Goal: Find specific page/section: Find specific page/section

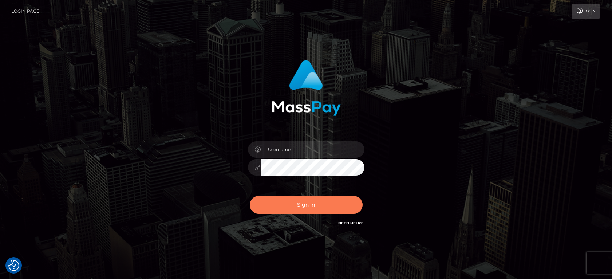
checkbox input "true"
type input "matias.tilia"
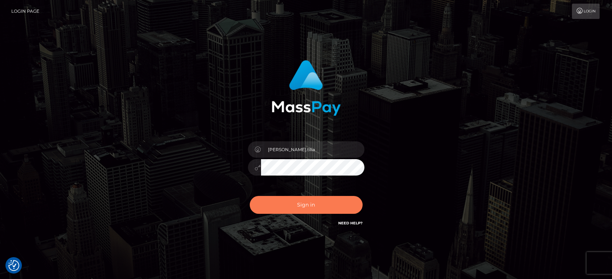
click at [314, 206] on button "Sign in" at bounding box center [306, 205] width 113 height 18
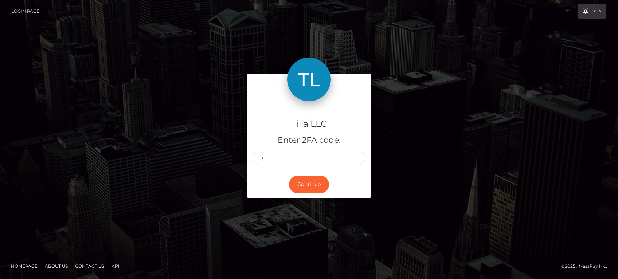
type input "4"
type input "9"
type input "6"
type input "9"
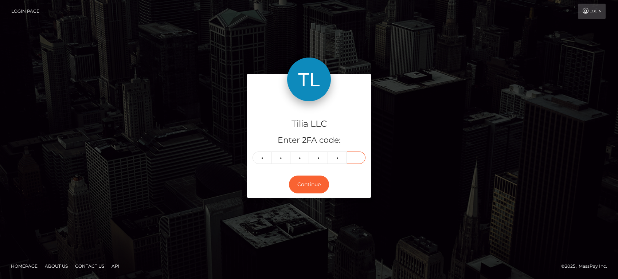
type input "0"
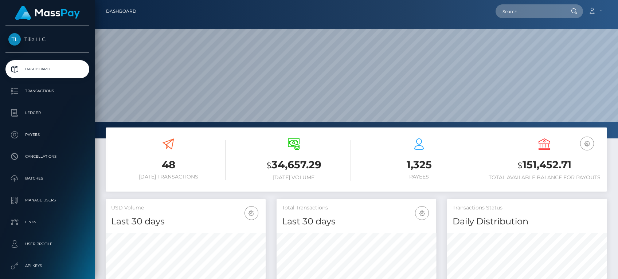
scroll to position [129, 160]
click at [525, 12] on input "text" at bounding box center [529, 11] width 68 height 14
paste input "0e4df132-fc14-4be4-91b4-617ea9c201f3"
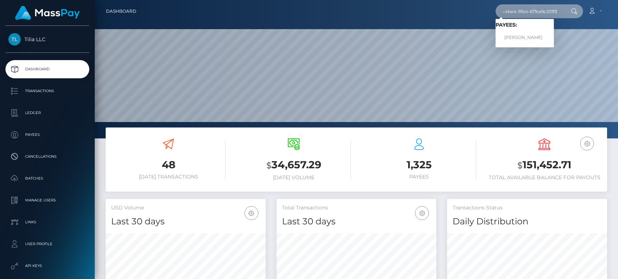
type input "0e4df132-fc14-4be4-91b4-617ea9c201f3"
click at [525, 38] on link "Aida Simina Demirgan" at bounding box center [524, 37] width 58 height 13
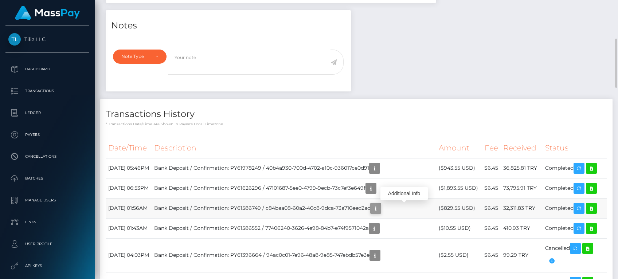
scroll to position [87, 160]
click at [380, 208] on icon "button" at bounding box center [375, 208] width 9 height 9
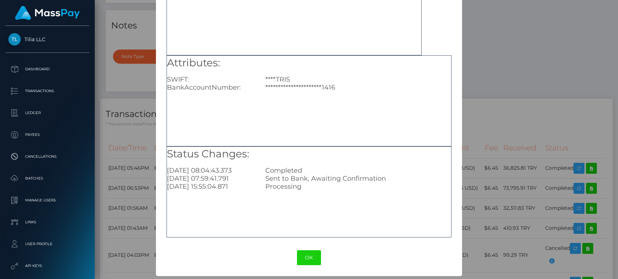
scroll to position [0, 0]
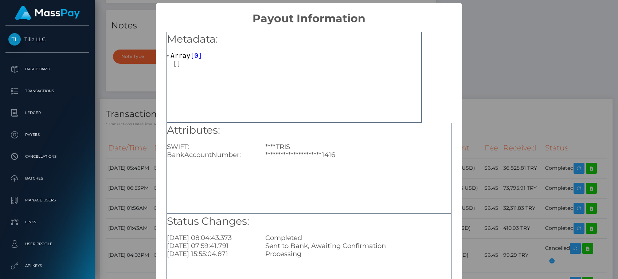
click at [503, 65] on div "**********" at bounding box center [309, 139] width 618 height 279
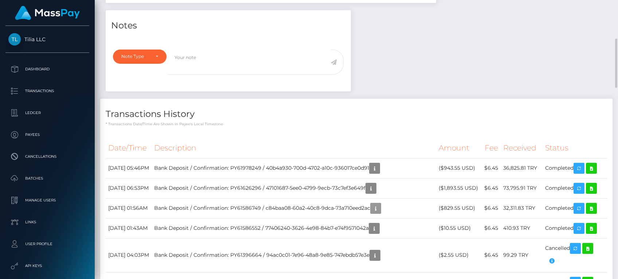
scroll to position [87, 160]
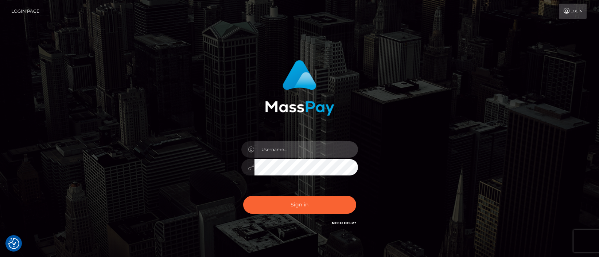
type input "matias.tilia"
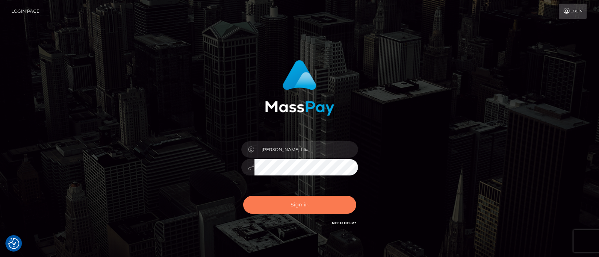
click at [297, 206] on button "Sign in" at bounding box center [299, 205] width 113 height 18
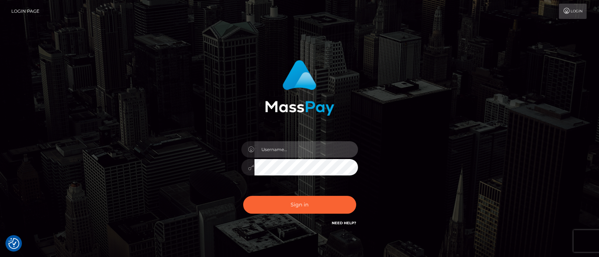
type input "matias.tilia"
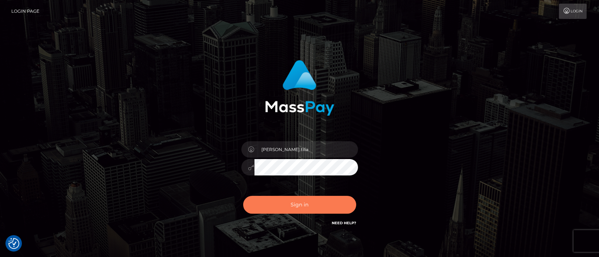
click at [319, 204] on button "Sign in" at bounding box center [299, 205] width 113 height 18
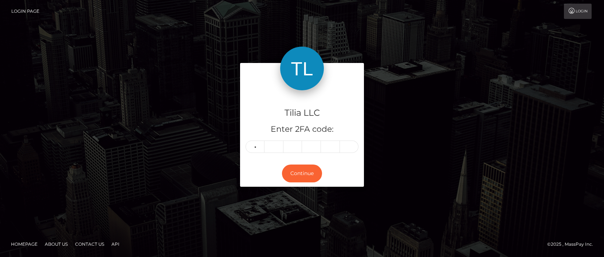
type input "7"
type input "2"
type input "7"
type input "9"
type input "4"
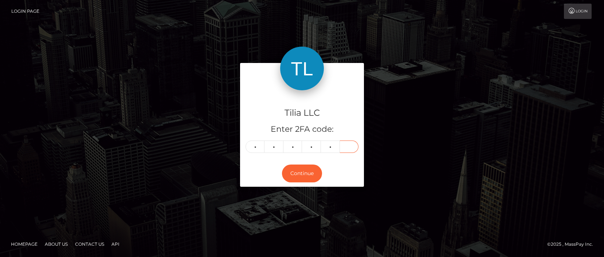
type input "2"
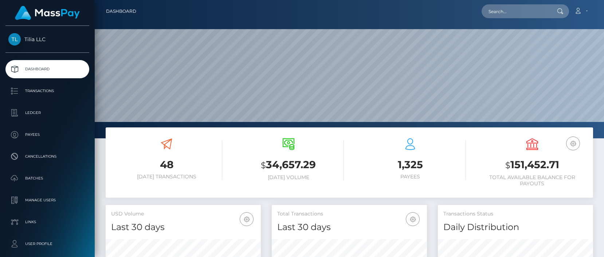
scroll to position [129, 155]
click at [513, 9] on input "text" at bounding box center [516, 11] width 68 height 14
paste input "acct_2WCoyFtRtNMrC9FKwJ6T7Kzp59C"
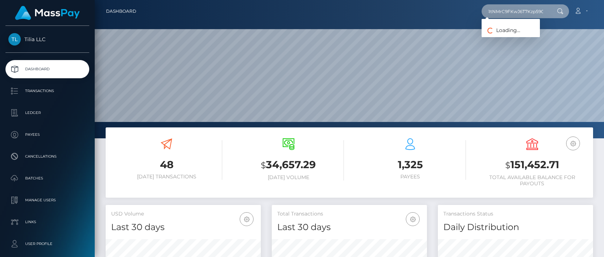
type input "acct_2WCoyFtRtNMrC9FKwJ6T7Kzp59C"
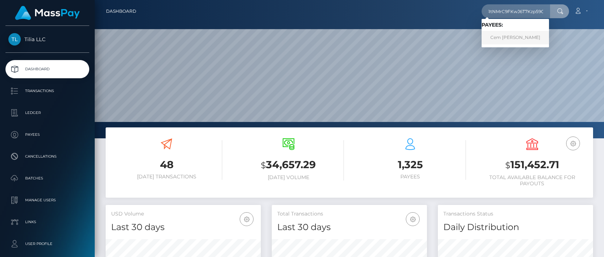
scroll to position [0, 0]
click at [508, 40] on link "Cem Süer" at bounding box center [515, 37] width 67 height 13
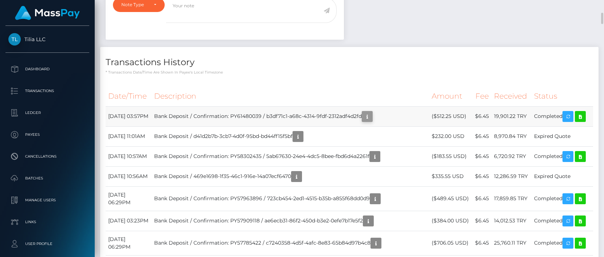
scroll to position [87, 155]
click at [372, 115] on icon "button" at bounding box center [367, 116] width 9 height 9
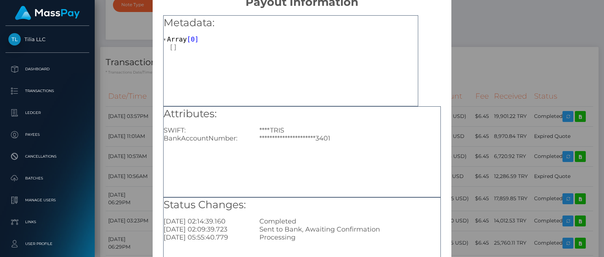
scroll to position [53, 0]
